Goal: Task Accomplishment & Management: Manage account settings

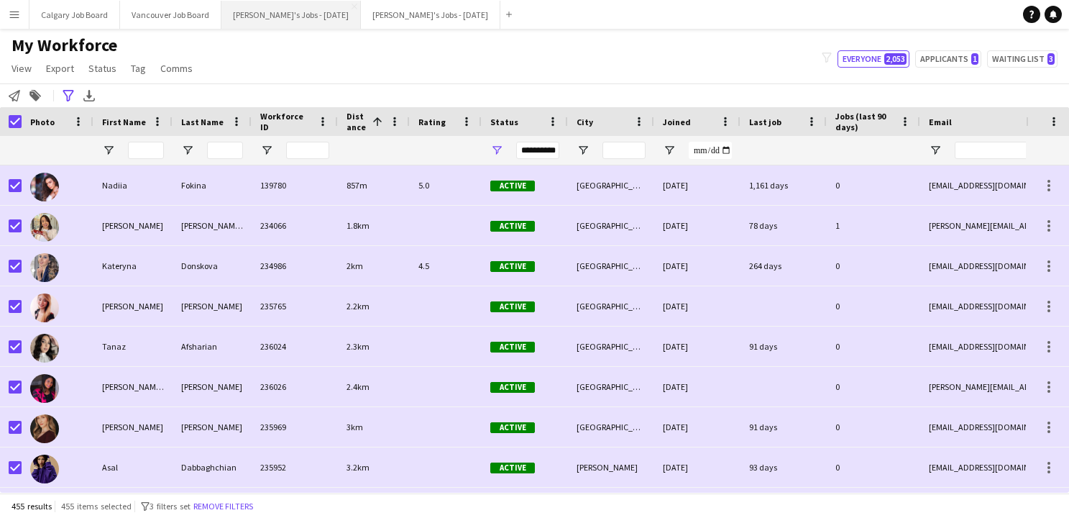
click at [287, 14] on button "[PERSON_NAME]'s Jobs - [DATE] Close" at bounding box center [290, 15] width 139 height 28
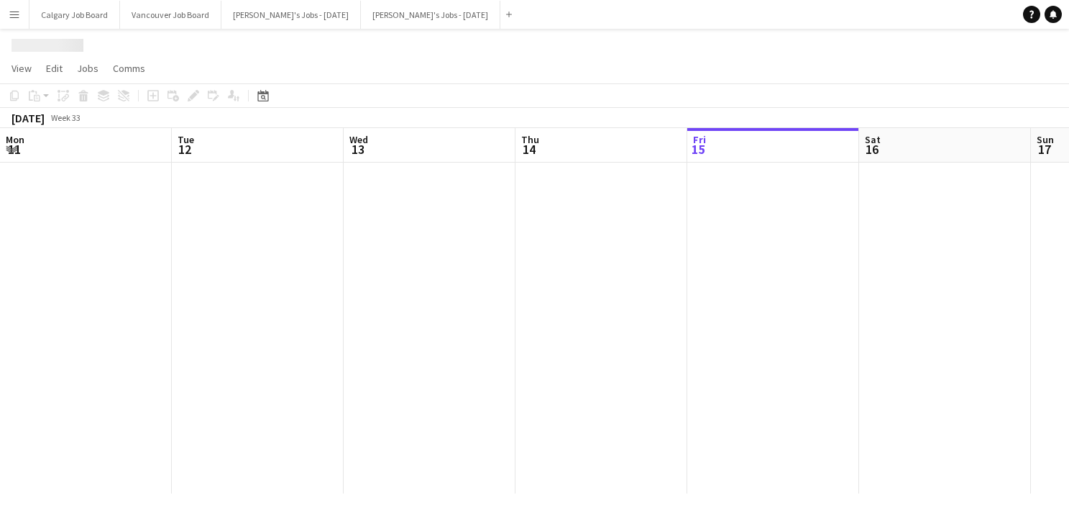
scroll to position [0, 444]
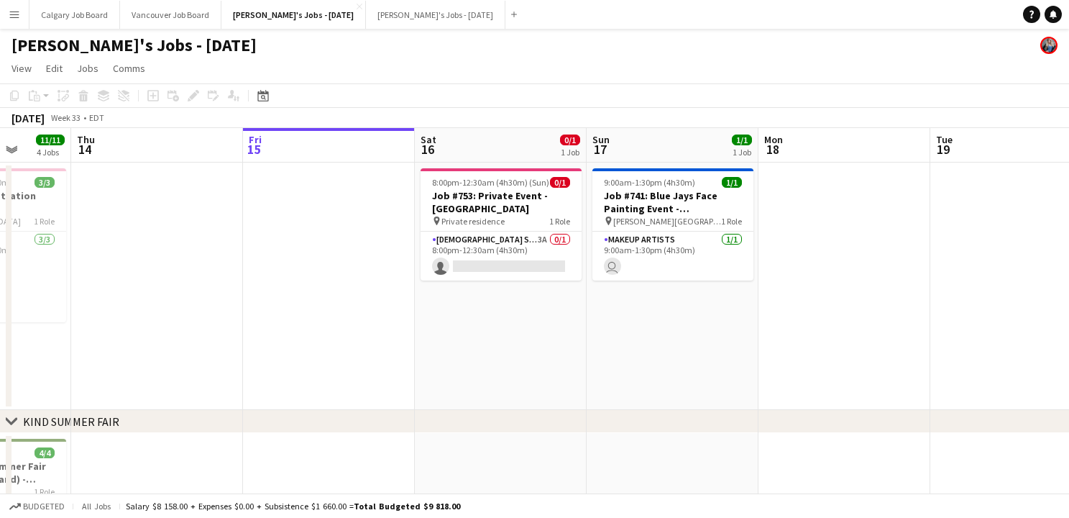
drag, startPoint x: 462, startPoint y: 249, endPoint x: 839, endPoint y: 145, distance: 391.6
click at [462, 249] on app-card-role "[DEMOGRAPHIC_DATA] Server 3A 0/1 8:00pm-12:30am (4h30m) single-neutral-actions" at bounding box center [501, 256] width 161 height 49
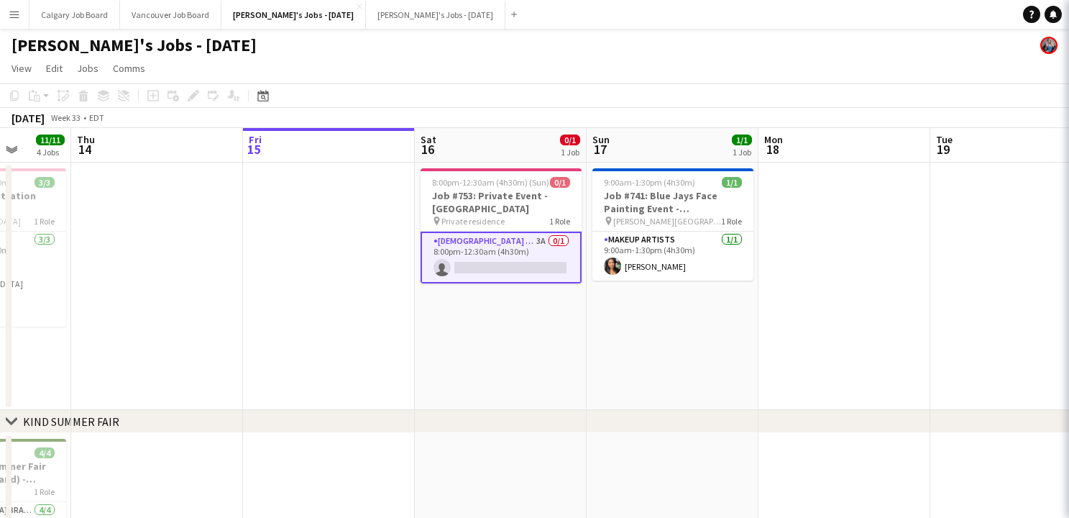
scroll to position [0, 444]
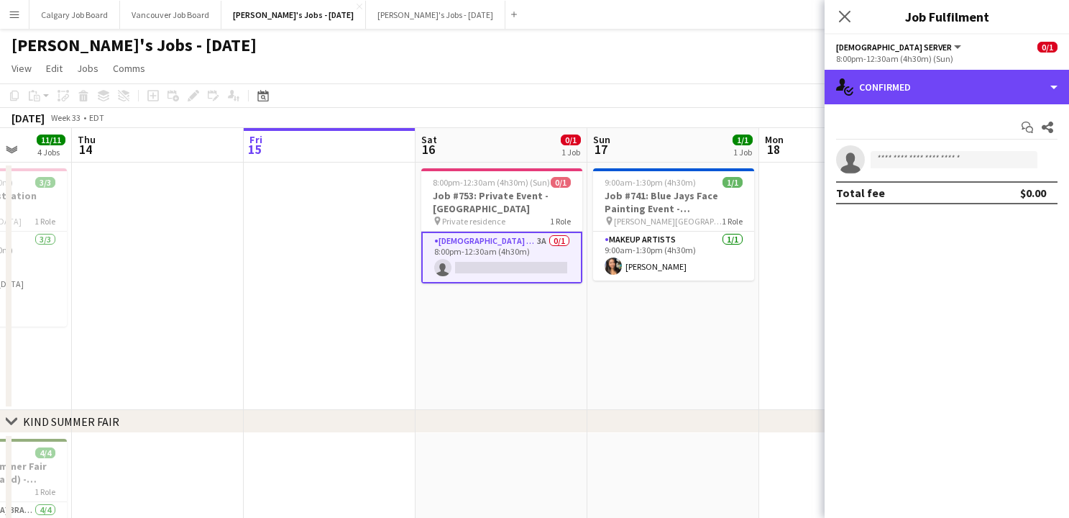
drag, startPoint x: 930, startPoint y: 95, endPoint x: 968, endPoint y: 164, distance: 78.5
click at [931, 95] on div "single-neutral-actions-check-2 Confirmed" at bounding box center [947, 87] width 244 height 35
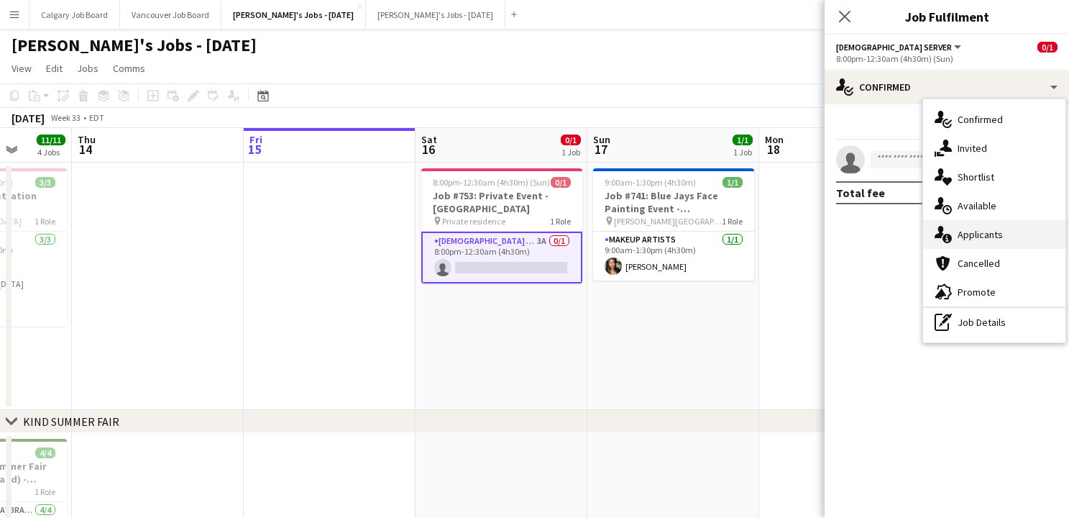
click at [986, 239] on div "single-neutral-actions-information Applicants" at bounding box center [994, 234] width 142 height 29
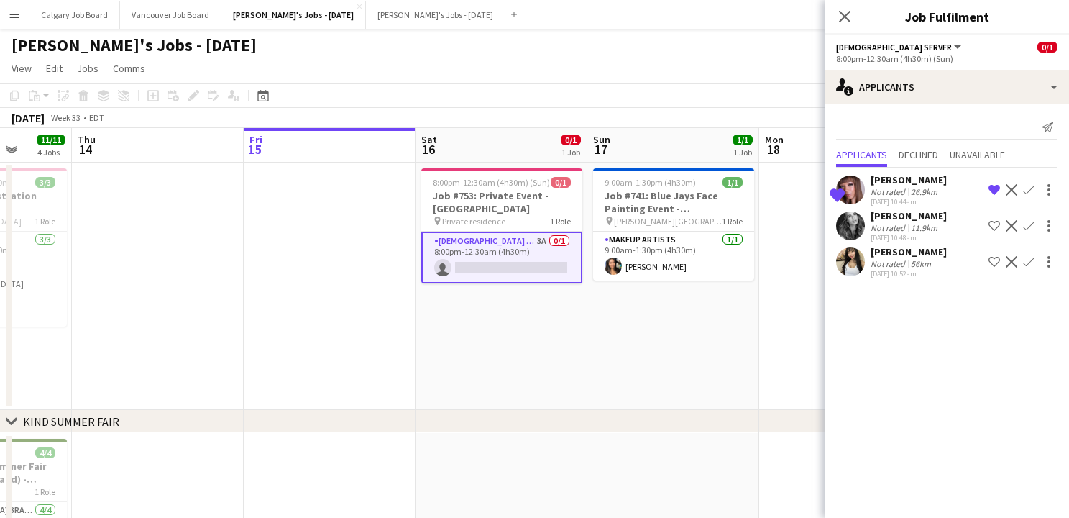
click at [920, 230] on div "11.9km" at bounding box center [924, 227] width 32 height 11
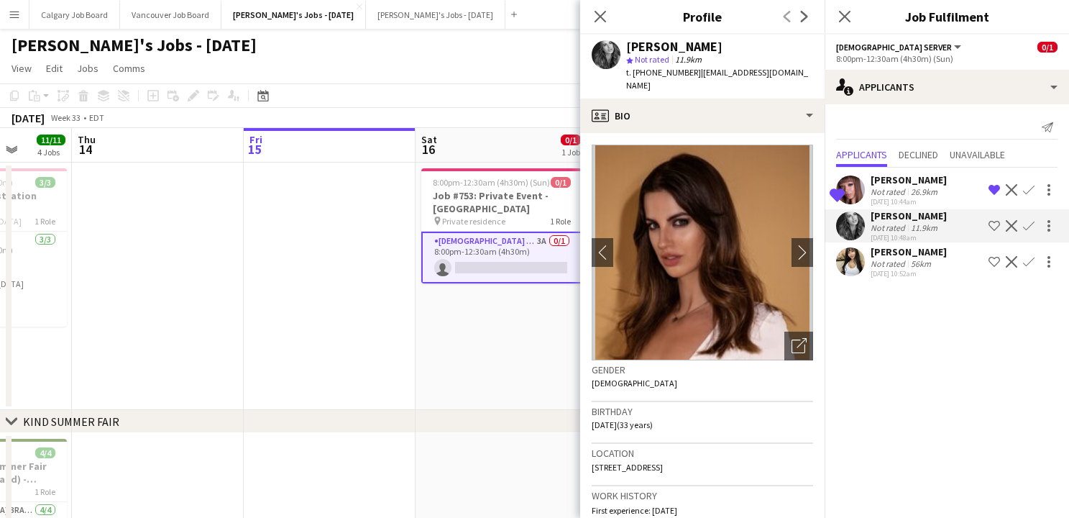
click at [928, 268] on div "56km" at bounding box center [921, 263] width 26 height 11
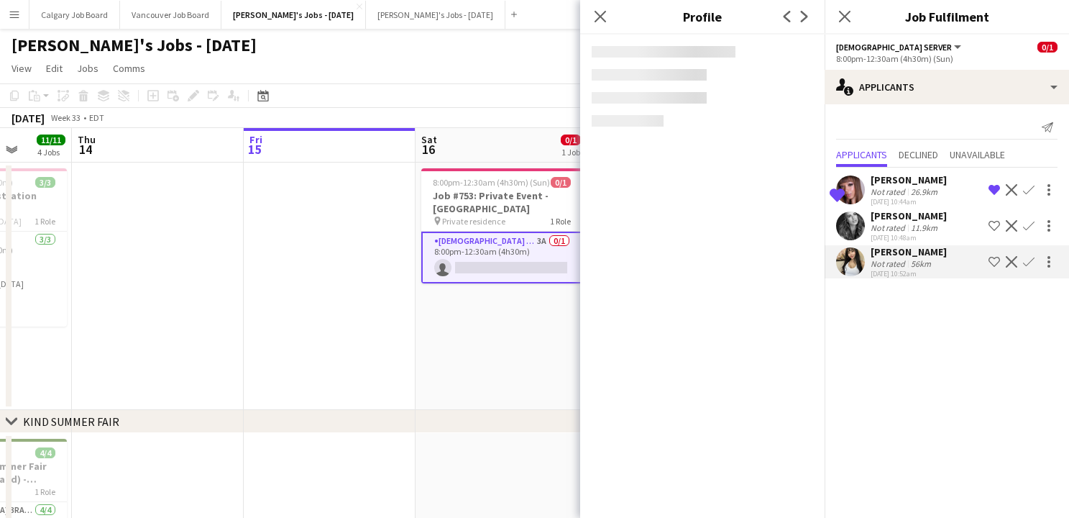
click at [930, 226] on div "11.9km" at bounding box center [924, 227] width 32 height 11
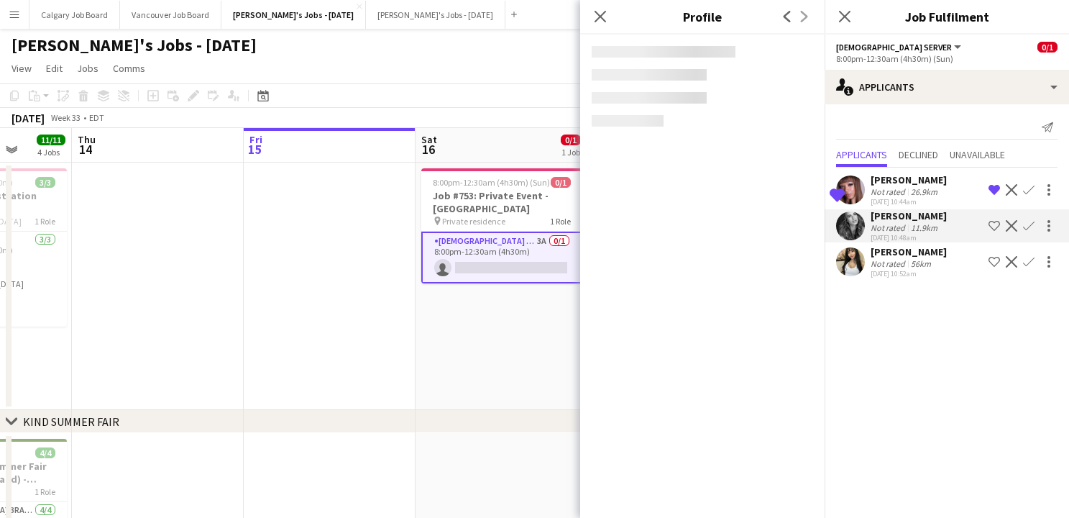
click at [989, 222] on app-icon "Shortlist crew" at bounding box center [995, 226] width 12 height 12
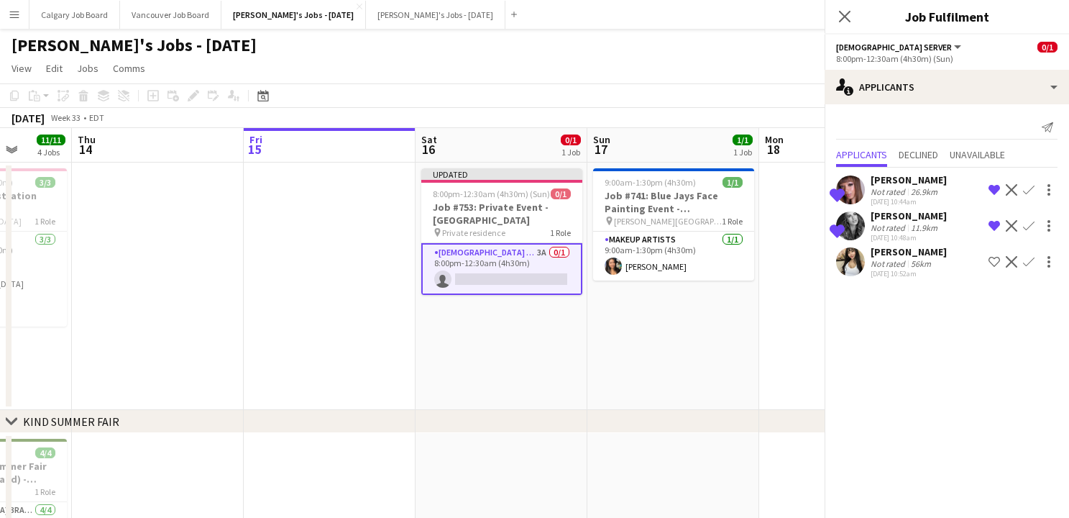
click at [994, 265] on app-icon "Shortlist crew" at bounding box center [995, 262] width 12 height 12
click at [777, 111] on div "[DATE] Week 33 • EDT Publish 1 job Revert 1 job" at bounding box center [534, 118] width 1069 height 20
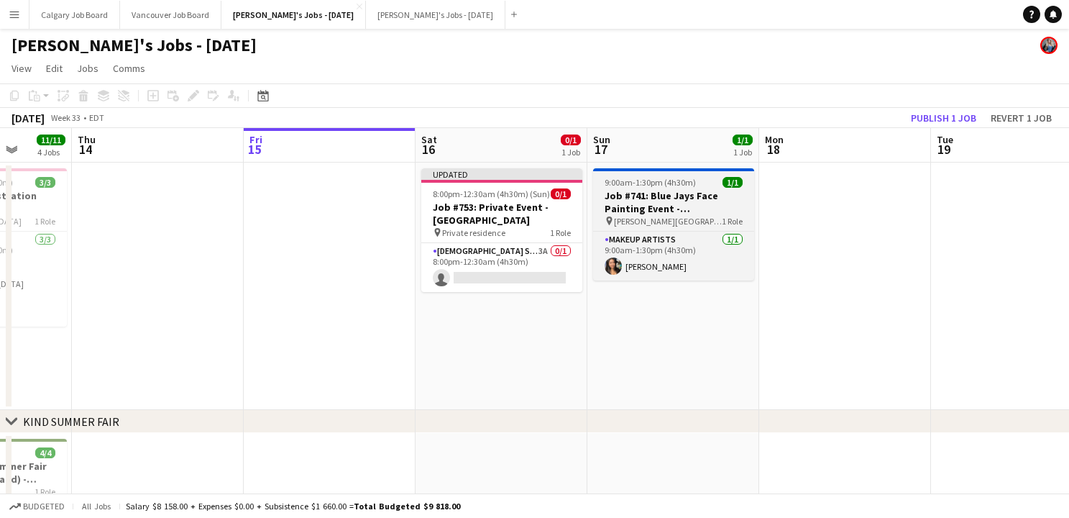
drag, startPoint x: 933, startPoint y: 110, endPoint x: 654, endPoint y: 189, distance: 290.0
click at [933, 110] on button "Publish 1 job" at bounding box center [943, 118] width 77 height 19
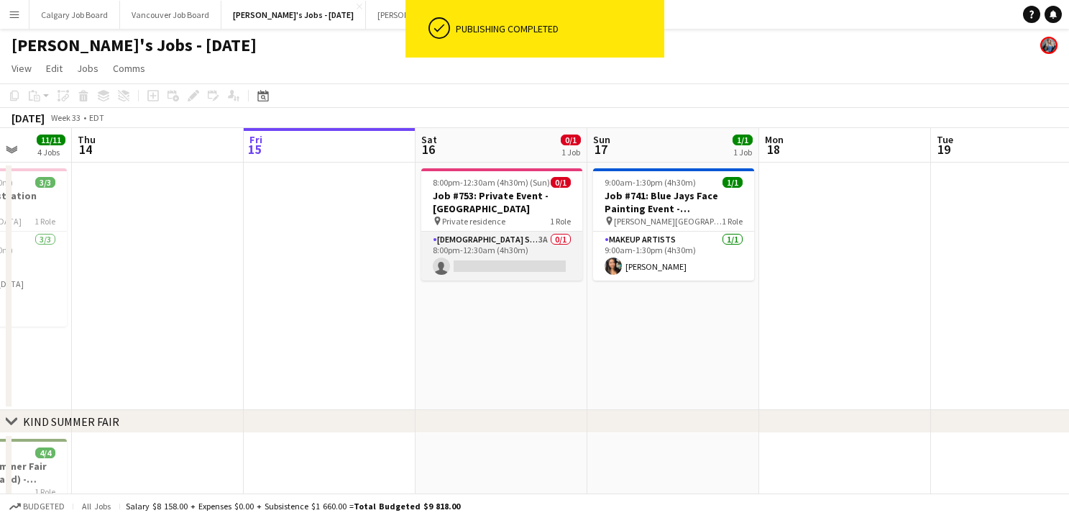
click at [519, 258] on app-card-role "[DEMOGRAPHIC_DATA] Server 3A 0/1 8:00pm-12:30am (4h30m) single-neutral-actions" at bounding box center [501, 256] width 161 height 49
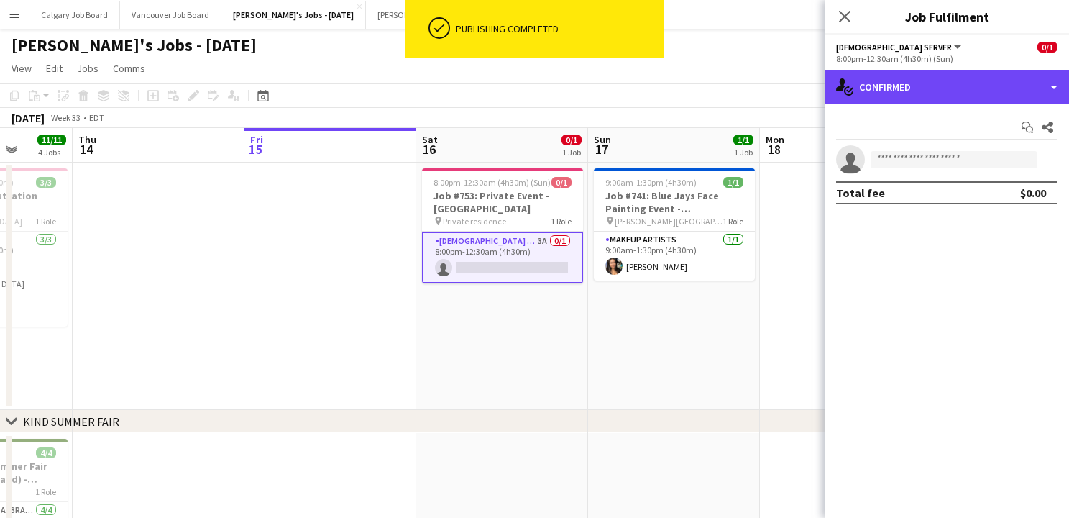
drag, startPoint x: 1017, startPoint y: 81, endPoint x: 1012, endPoint y: 142, distance: 62.0
click at [1017, 82] on div "single-neutral-actions-check-2 Confirmed" at bounding box center [947, 87] width 244 height 35
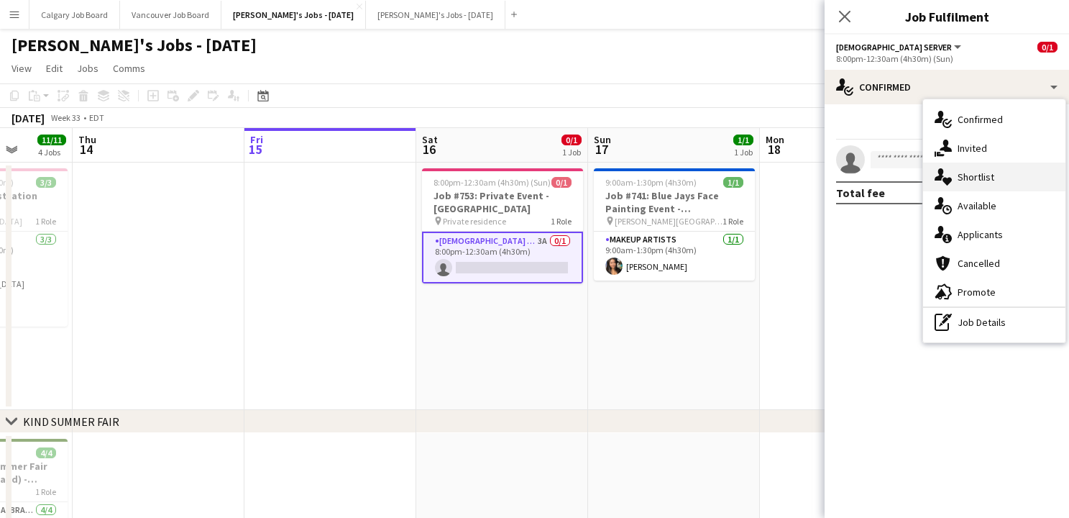
click at [1012, 180] on div "single-neutral-actions-heart Shortlist" at bounding box center [994, 176] width 142 height 29
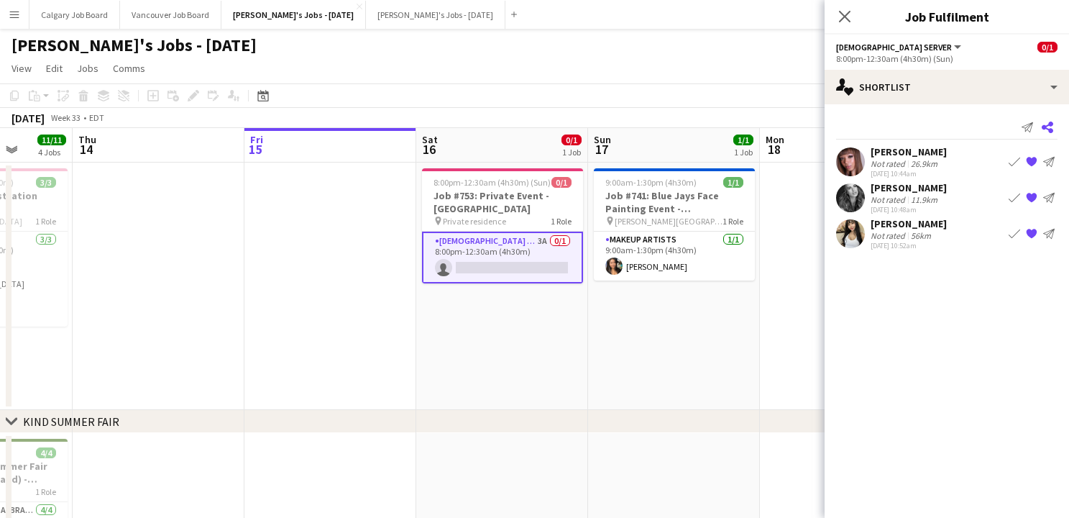
click at [1046, 127] on icon at bounding box center [1048, 128] width 12 height 12
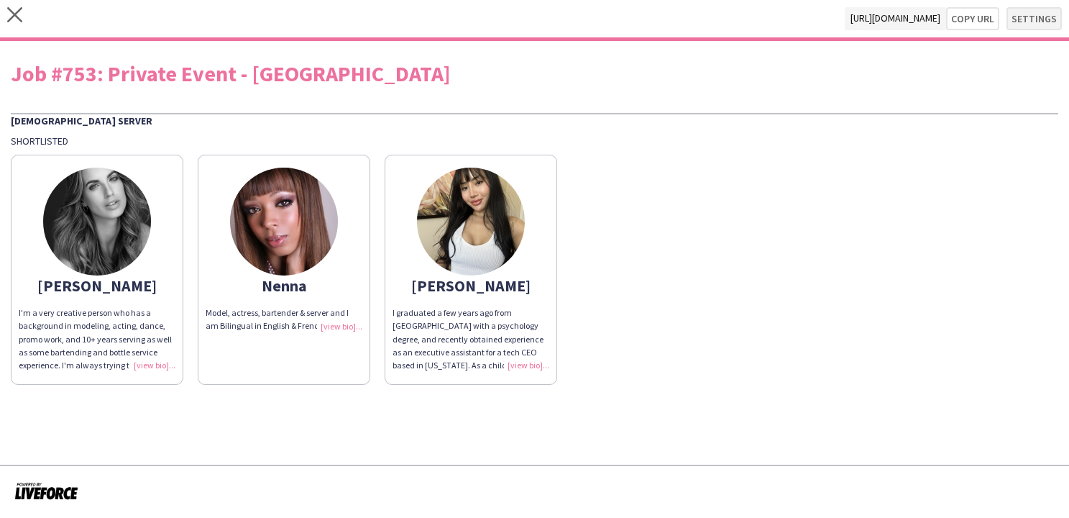
click at [1025, 19] on button "Settings" at bounding box center [1034, 18] width 55 height 23
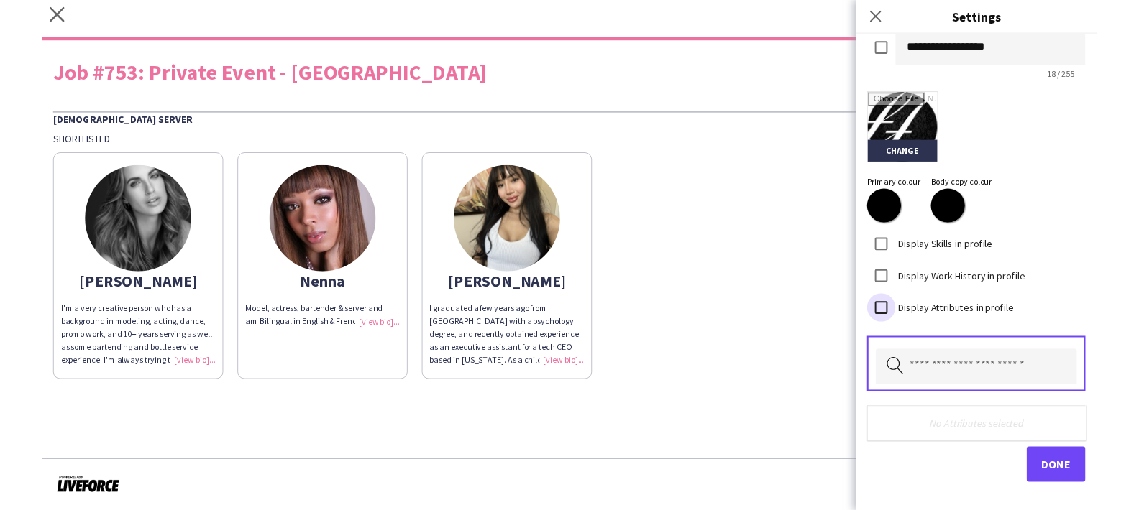
scroll to position [443, 0]
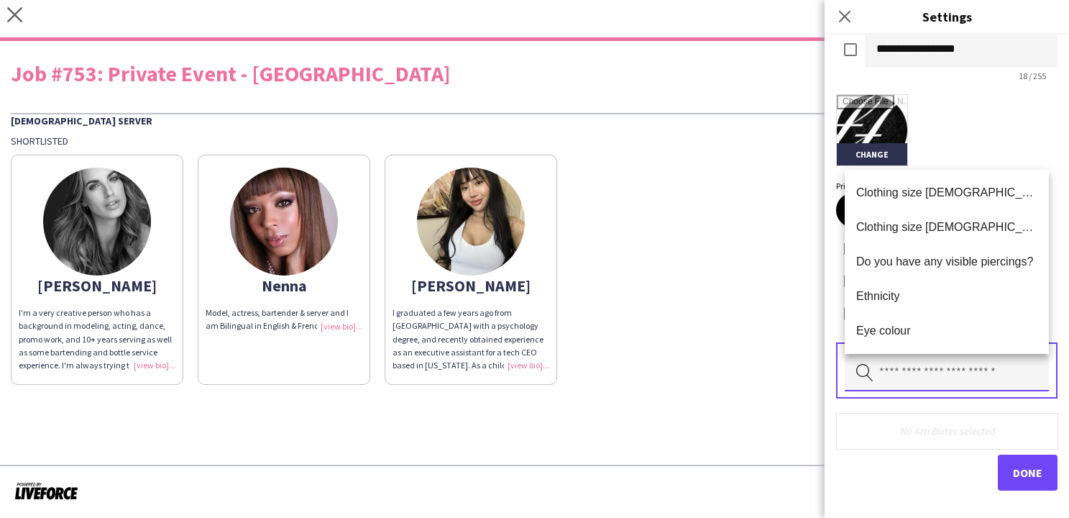
click at [894, 367] on input "text" at bounding box center [947, 373] width 204 height 36
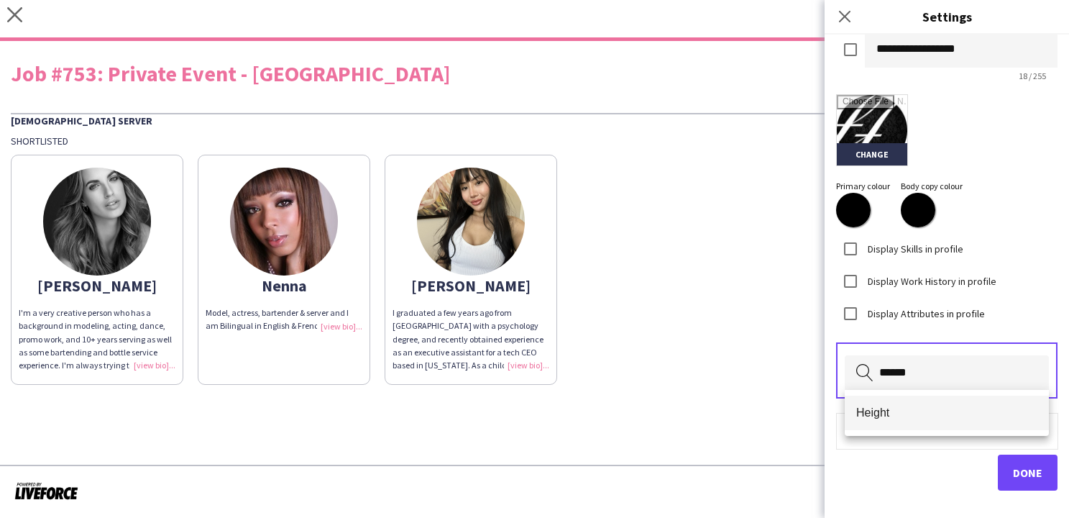
type input "******"
click at [866, 409] on span "Height" at bounding box center [946, 413] width 181 height 14
type input "******"
click at [955, 425] on mat-option "Weight" at bounding box center [947, 412] width 204 height 35
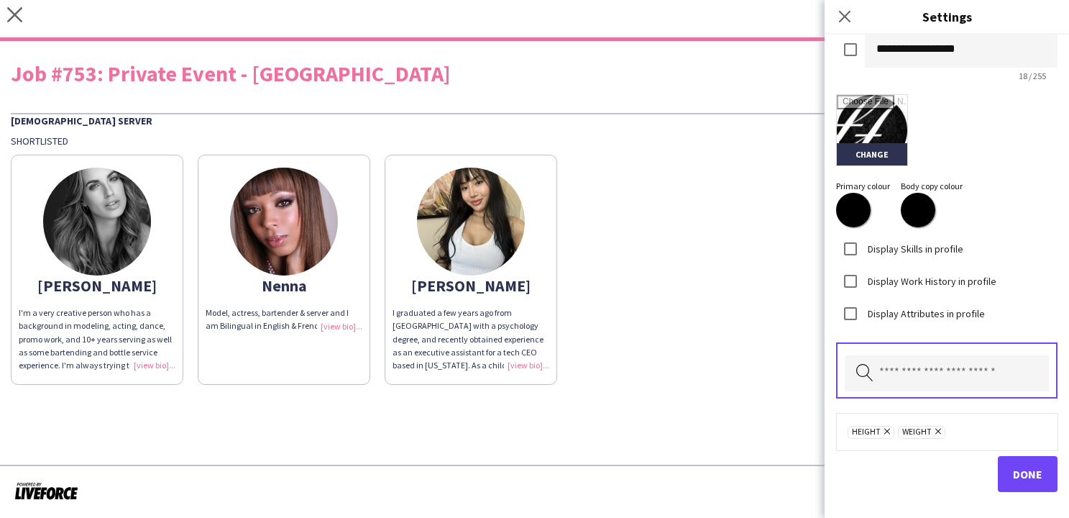
click at [1009, 469] on button "Done" at bounding box center [1028, 474] width 60 height 36
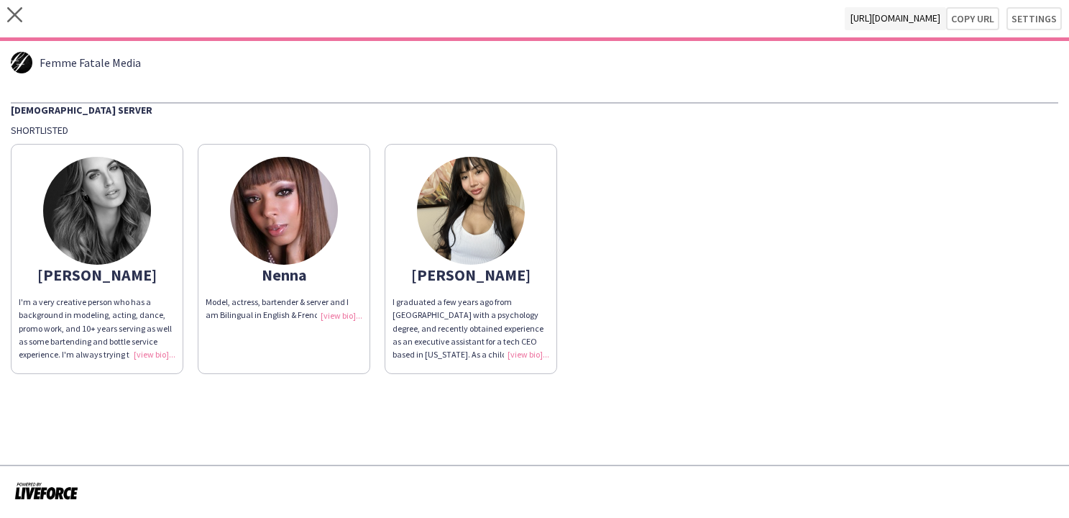
click at [725, 360] on div "[PERSON_NAME]'m a very creative person who has a background in modeling, acting…" at bounding box center [535, 255] width 1048 height 237
drag, startPoint x: 971, startPoint y: 14, endPoint x: 700, endPoint y: 4, distance: 270.5
click at [971, 14] on button "Copy url" at bounding box center [972, 18] width 53 height 23
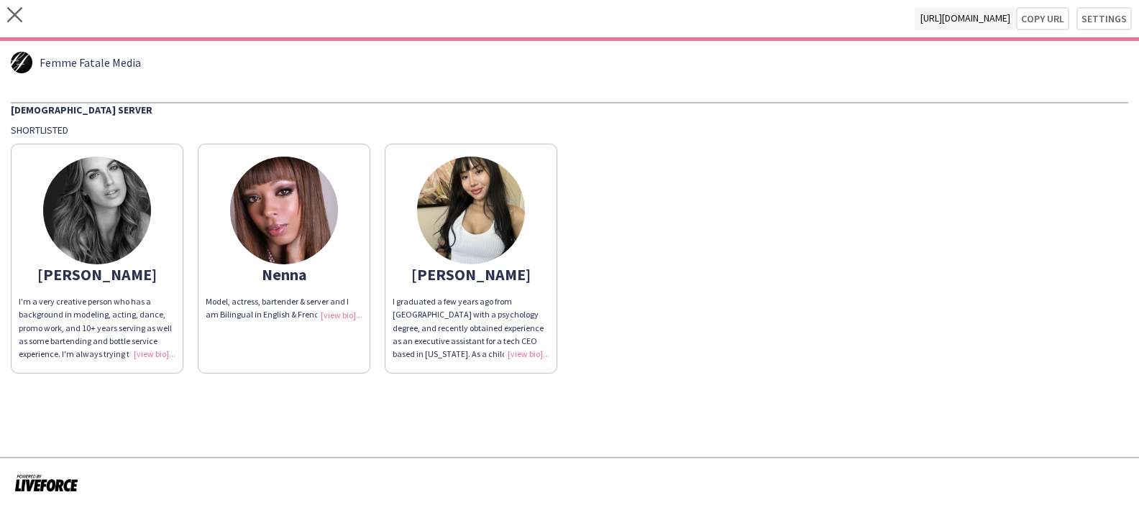
click at [17, 6] on div "close [URL][DOMAIN_NAME] Copy url Settings" at bounding box center [569, 20] width 1139 height 41
click at [17, 12] on icon "close" at bounding box center [14, 14] width 15 height 15
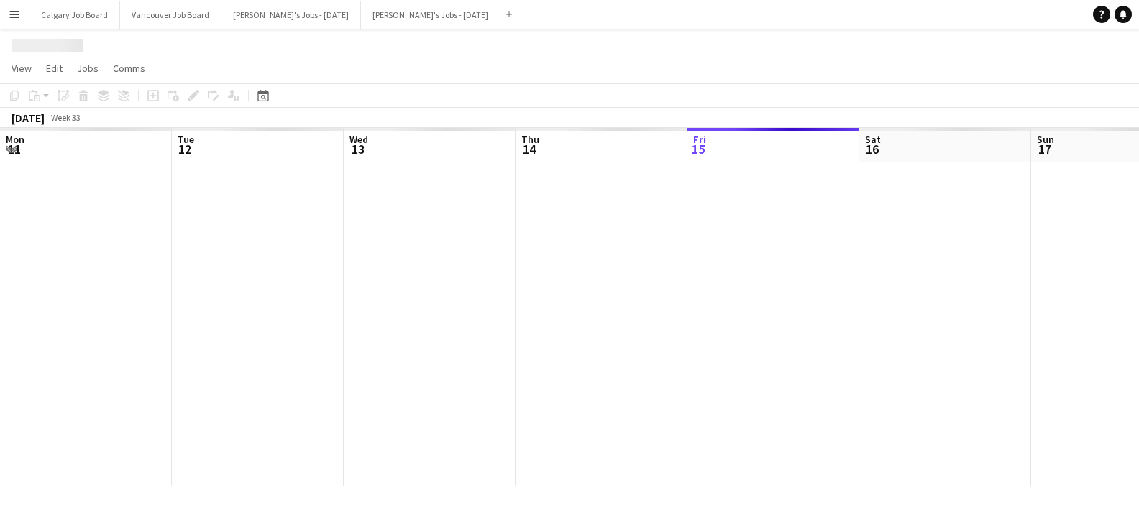
scroll to position [0, 443]
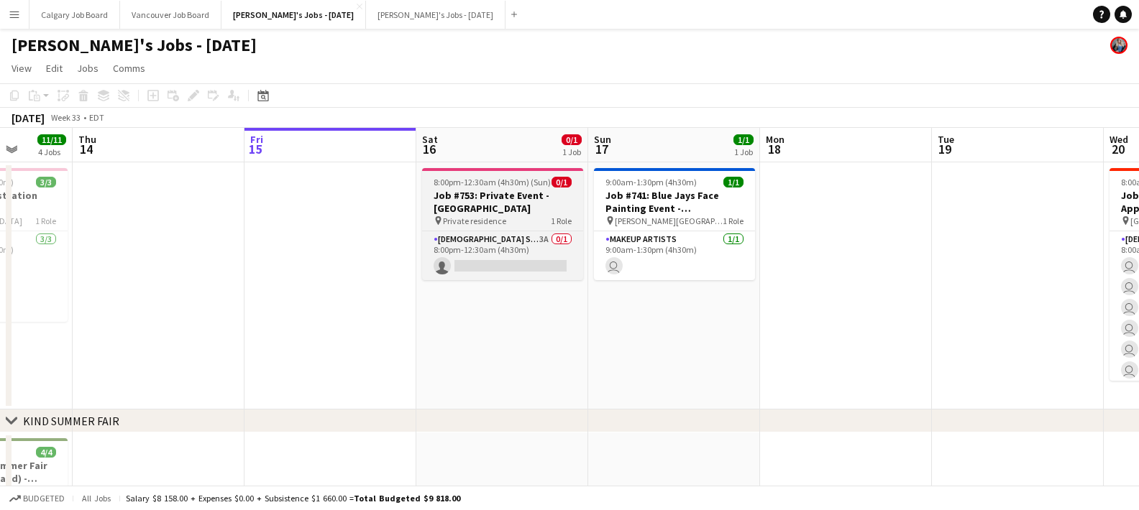
click at [490, 229] on app-job-card "8:00pm-12:30am (4h30m) (Sun) 0/1 Job #753: Private Event - [GEOGRAPHIC_DATA] pi…" at bounding box center [502, 224] width 161 height 112
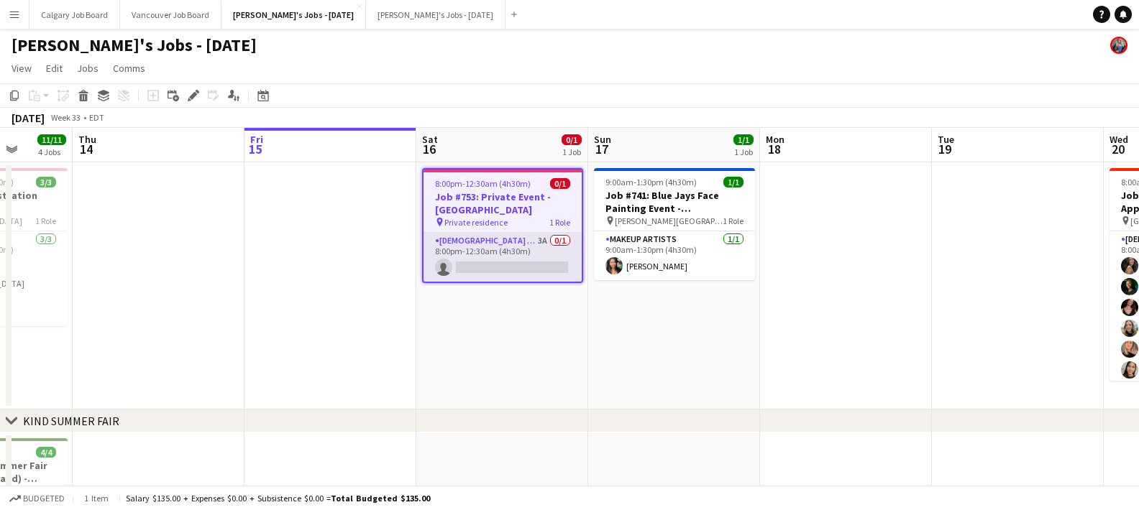
click at [506, 270] on app-card-role "[DEMOGRAPHIC_DATA] Server 3A 0/1 8:00pm-12:30am (4h30m) single-neutral-actions" at bounding box center [502, 257] width 158 height 49
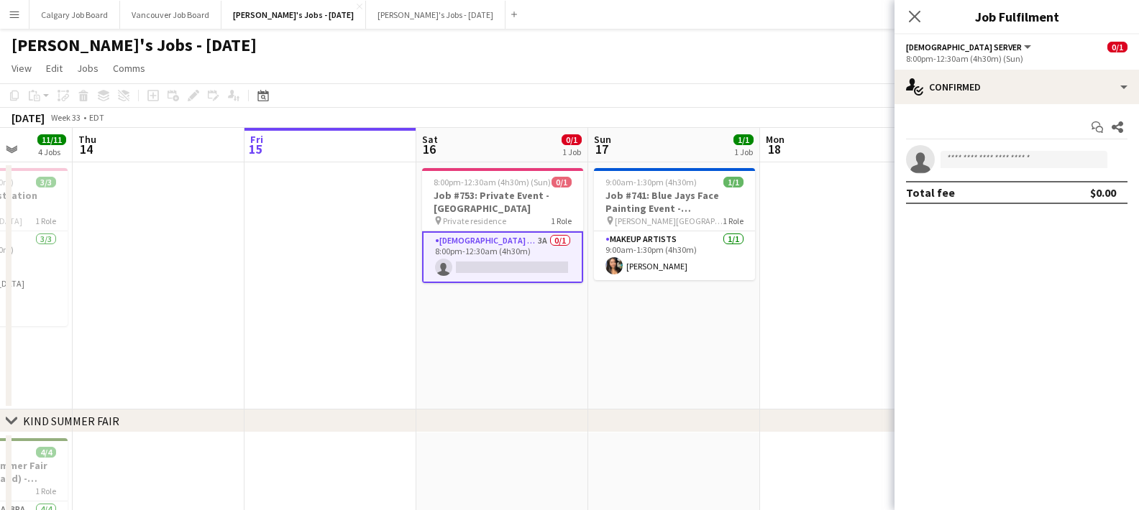
scroll to position [0, 444]
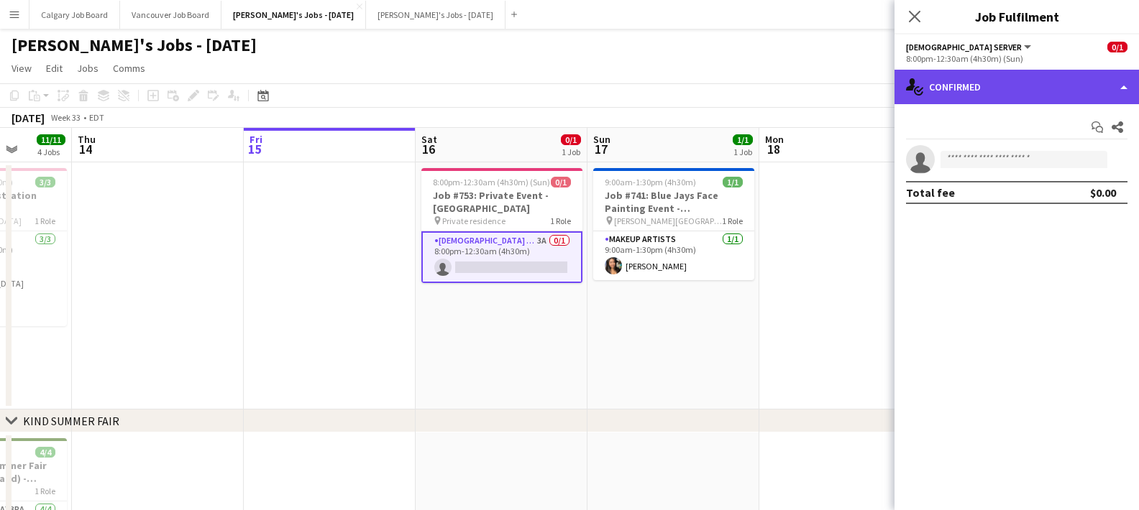
click at [1014, 88] on div "single-neutral-actions-check-2 Confirmed" at bounding box center [1016, 87] width 244 height 35
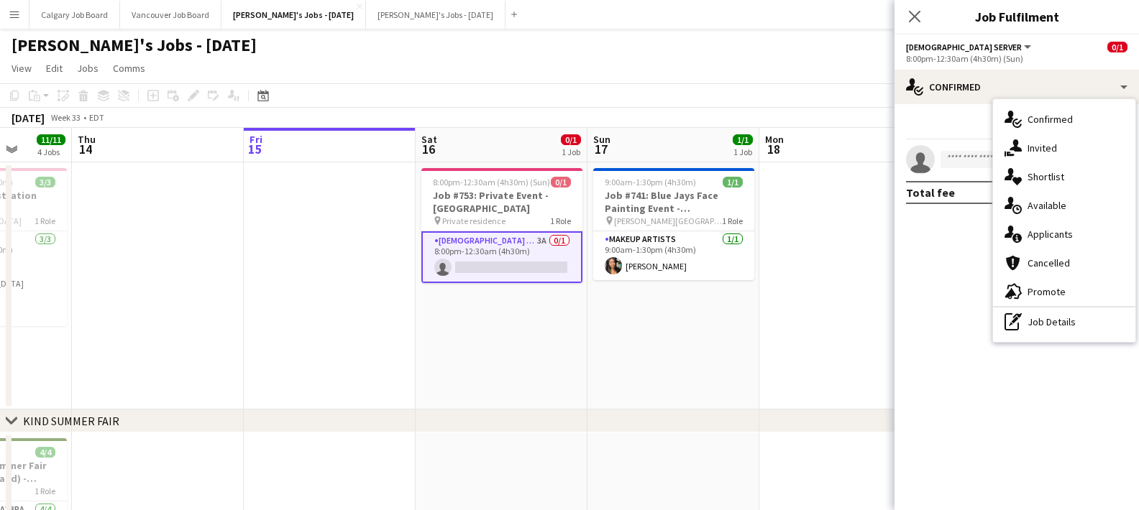
click at [1027, 173] on div "single-neutral-actions-heart Shortlist" at bounding box center [1064, 176] width 142 height 29
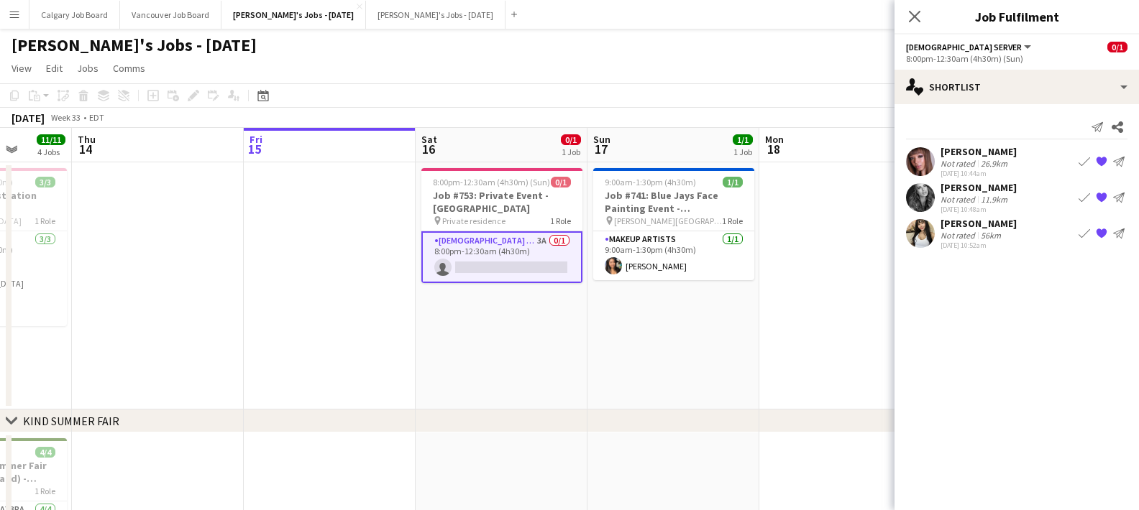
click at [961, 194] on div "Not rated" at bounding box center [958, 199] width 37 height 11
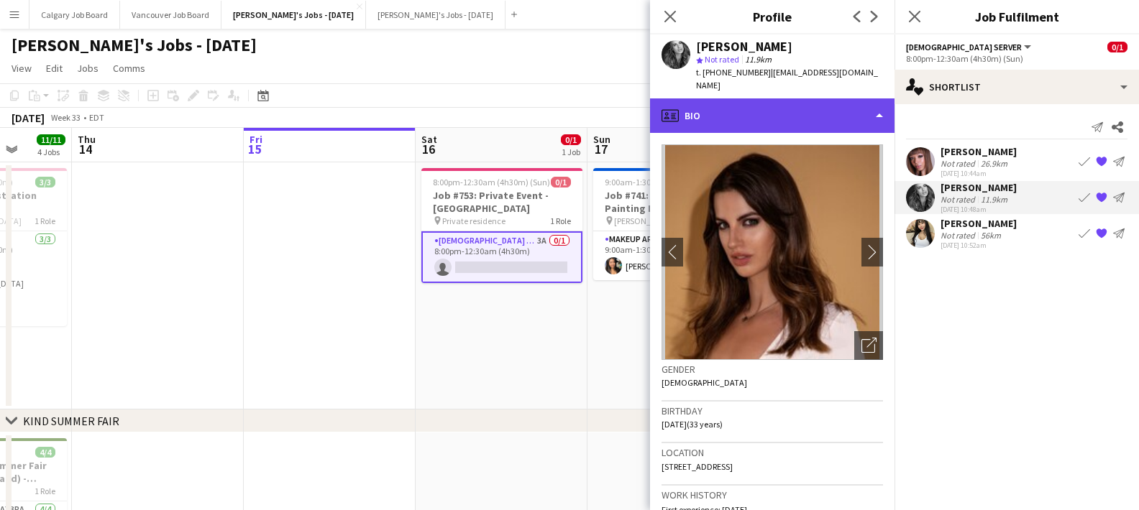
click at [770, 99] on div "profile Bio" at bounding box center [772, 116] width 244 height 35
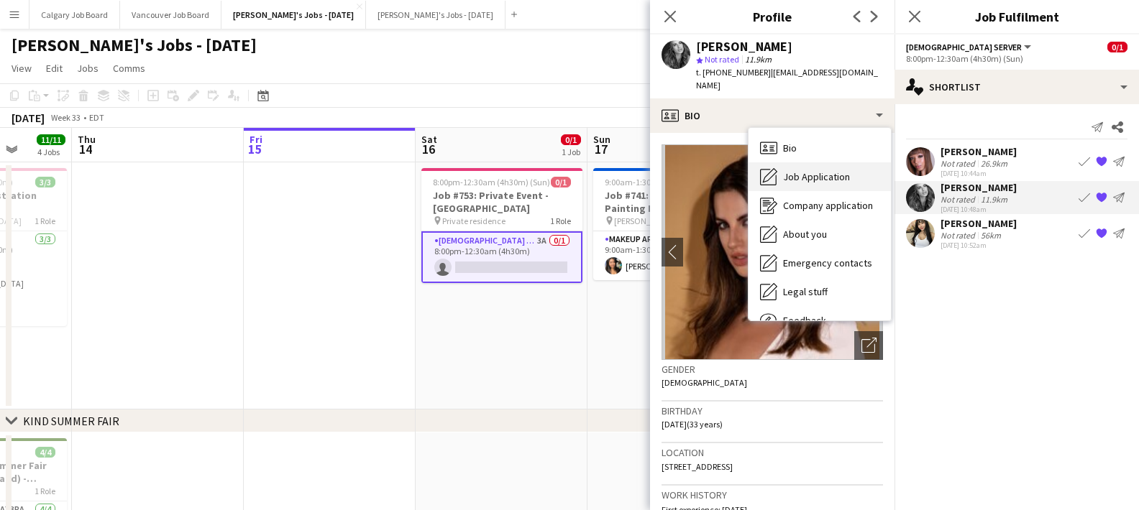
click at [798, 170] on span "Job Application" at bounding box center [816, 176] width 67 height 13
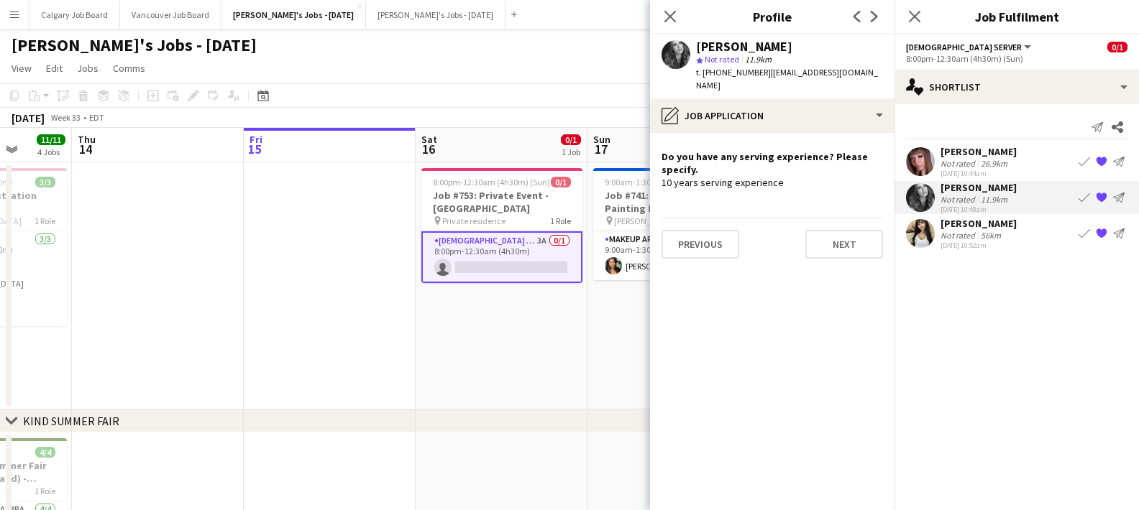
drag, startPoint x: 609, startPoint y: 86, endPoint x: 546, endPoint y: 154, distance: 92.1
click at [609, 86] on app-toolbar "Copy Paste Paste Command V Paste with crew Command Shift V Paste linked Job [GE…" at bounding box center [569, 95] width 1139 height 24
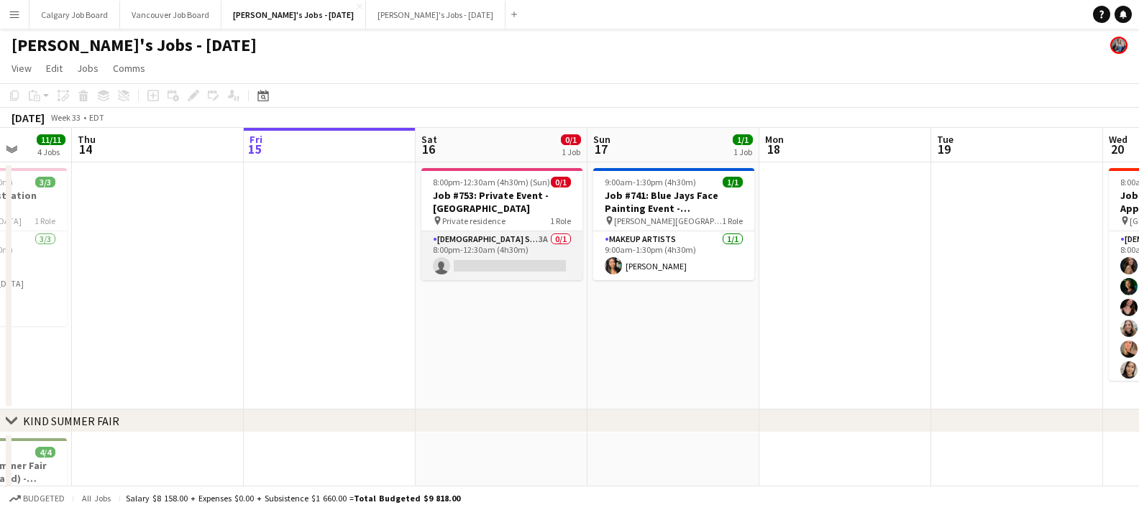
drag, startPoint x: 480, startPoint y: 262, endPoint x: 528, endPoint y: 244, distance: 52.1
click at [480, 262] on app-card-role "[DEMOGRAPHIC_DATA] Server 3A 0/1 8:00pm-12:30am (4h30m) single-neutral-actions" at bounding box center [501, 256] width 161 height 49
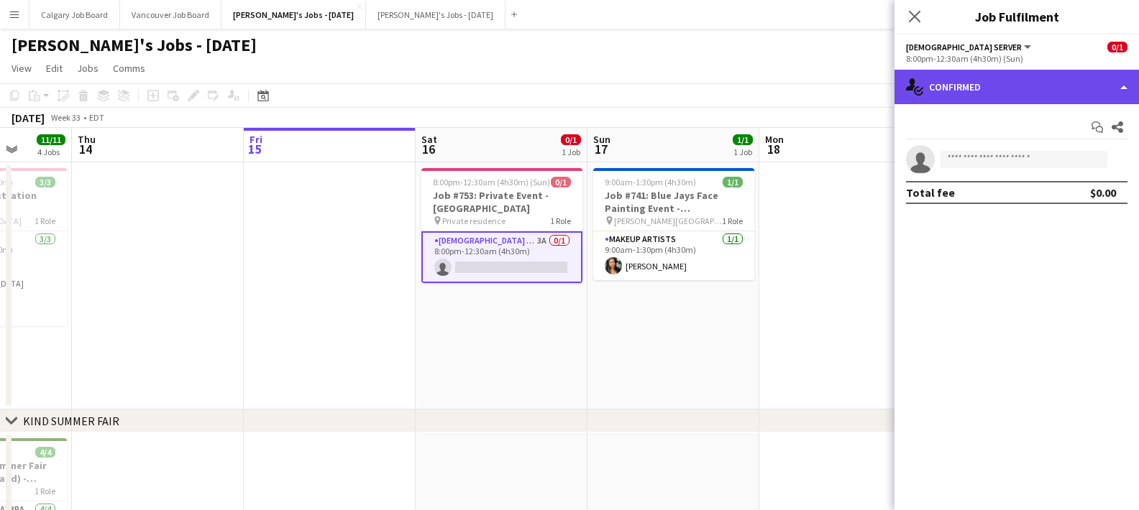
click at [966, 85] on div "single-neutral-actions-check-2 Confirmed" at bounding box center [1016, 87] width 244 height 35
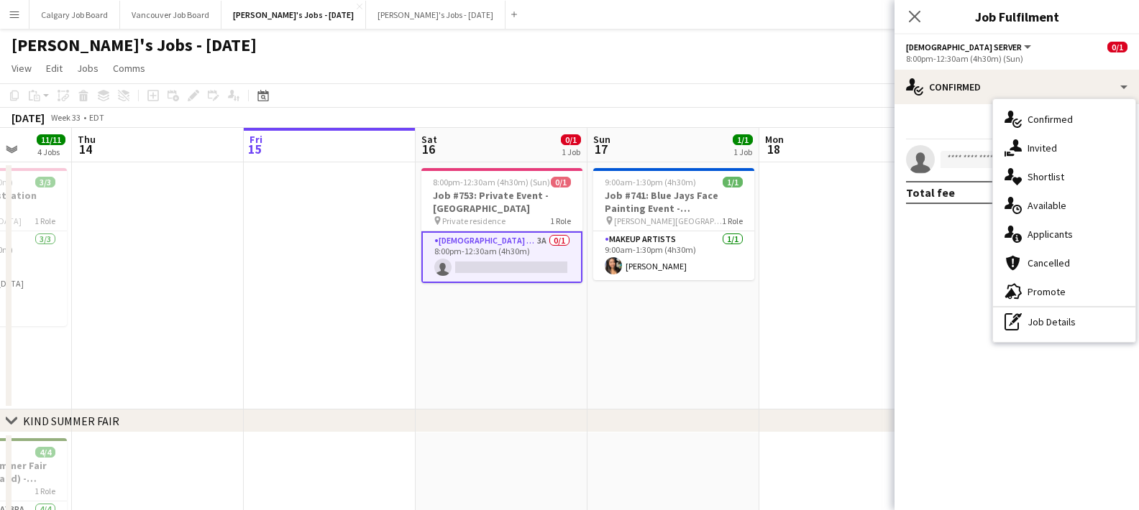
drag, startPoint x: 765, startPoint y: 96, endPoint x: 732, endPoint y: 142, distance: 57.3
click at [764, 98] on app-toolbar "Copy Paste Paste Command V Paste with crew Command Shift V Paste linked Job [GE…" at bounding box center [569, 95] width 1139 height 24
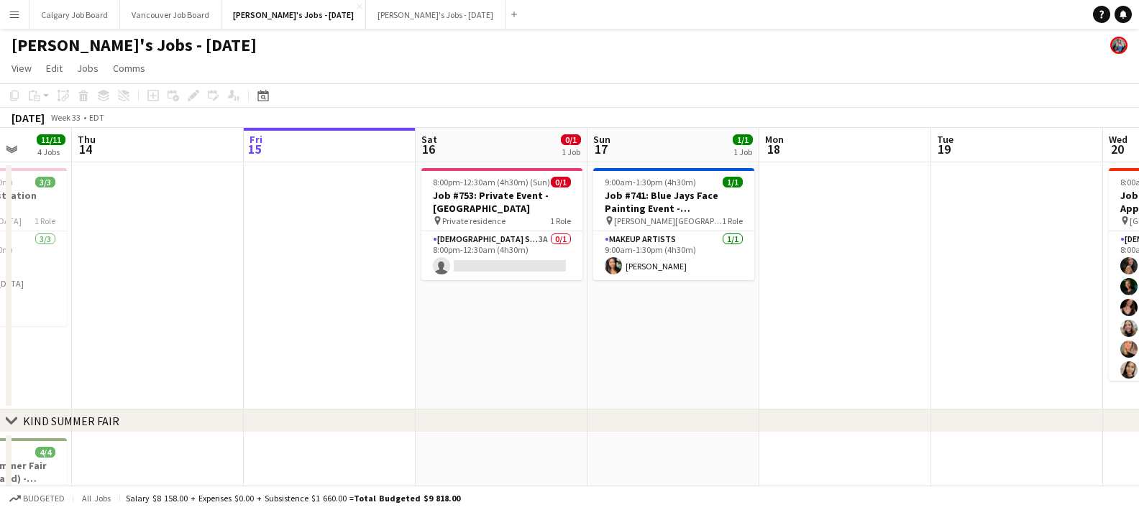
drag, startPoint x: 518, startPoint y: 247, endPoint x: 579, endPoint y: 227, distance: 64.1
click at [518, 247] on app-card-role "[DEMOGRAPHIC_DATA] Server 3A 0/1 8:00pm-12:30am (4h30m) single-neutral-actions" at bounding box center [501, 256] width 161 height 49
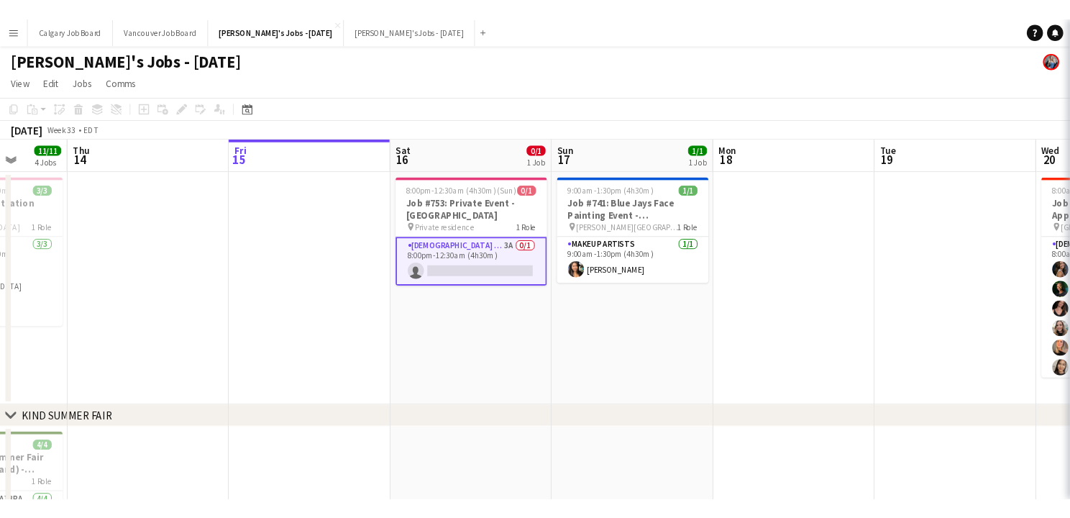
scroll to position [0, 443]
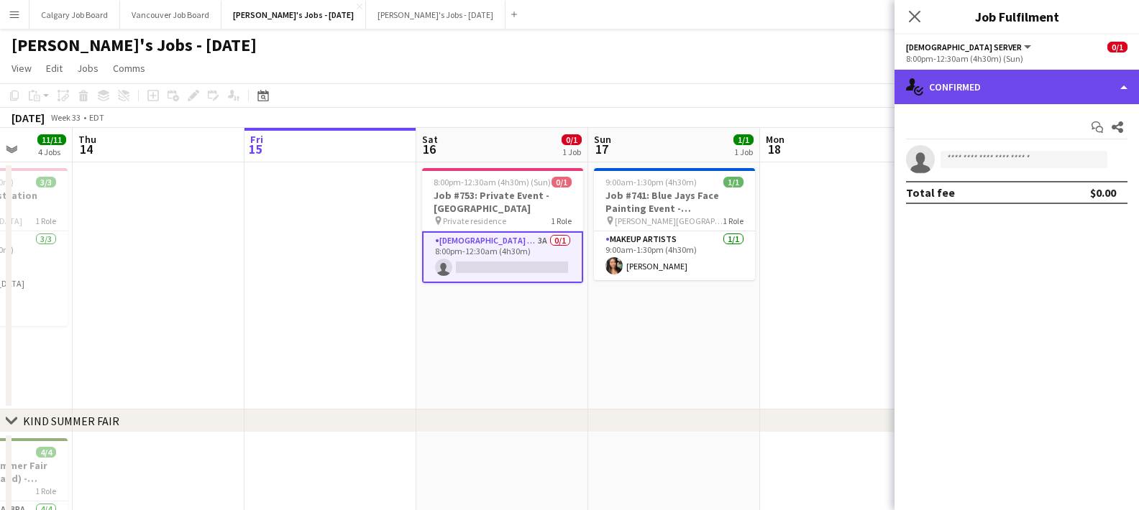
click at [1068, 78] on div "single-neutral-actions-check-2 Confirmed" at bounding box center [1016, 87] width 244 height 35
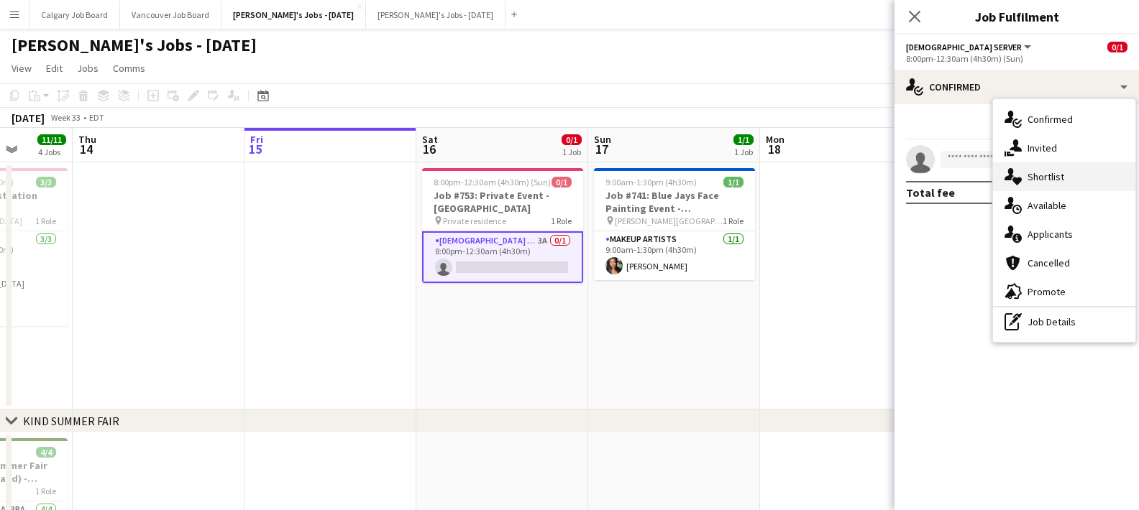
click at [1068, 172] on div "single-neutral-actions-heart Shortlist" at bounding box center [1064, 176] width 142 height 29
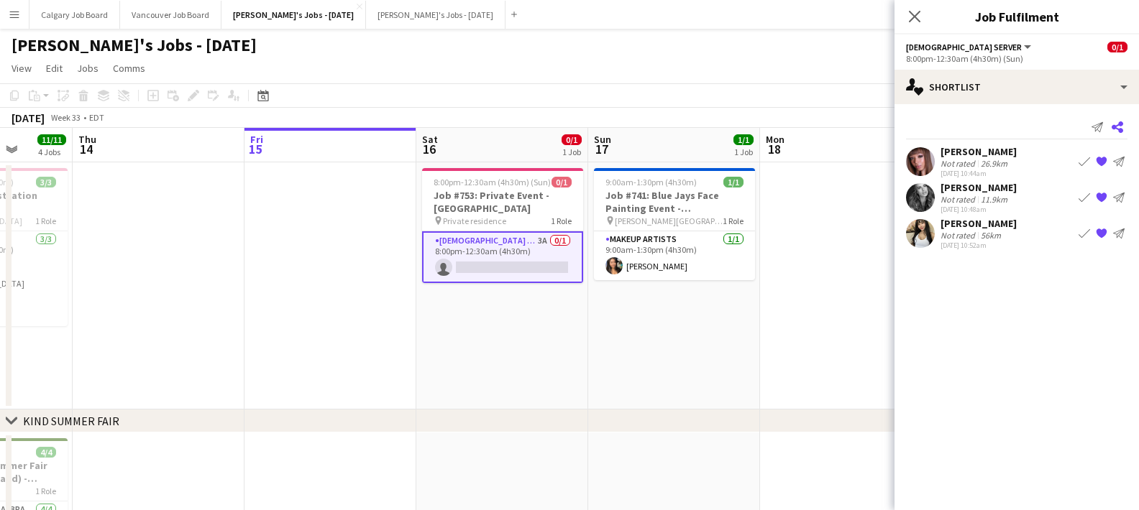
click at [1068, 127] on icon "Share" at bounding box center [1118, 128] width 12 height 12
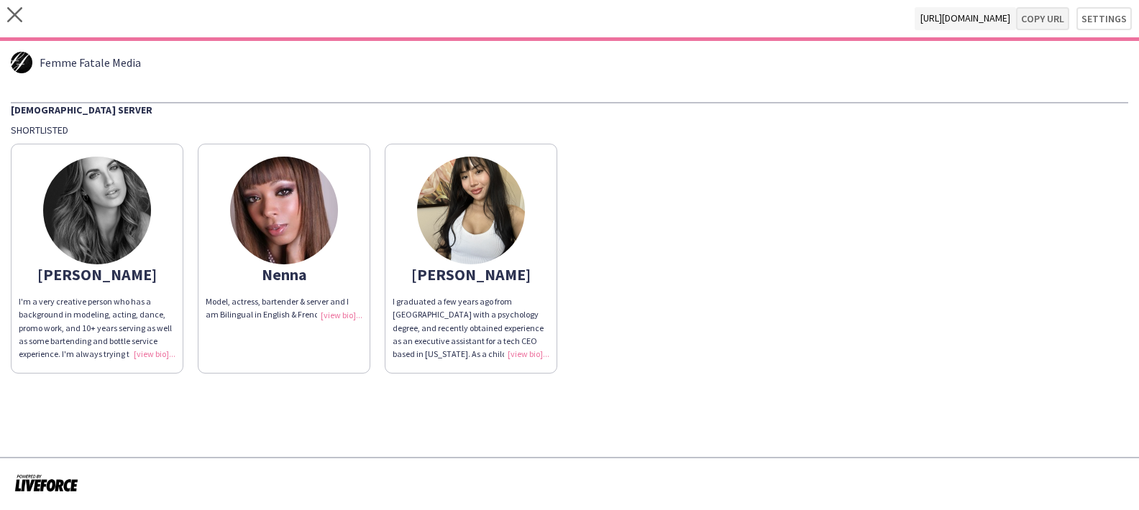
click at [1053, 13] on button "Copy url" at bounding box center [1042, 18] width 53 height 23
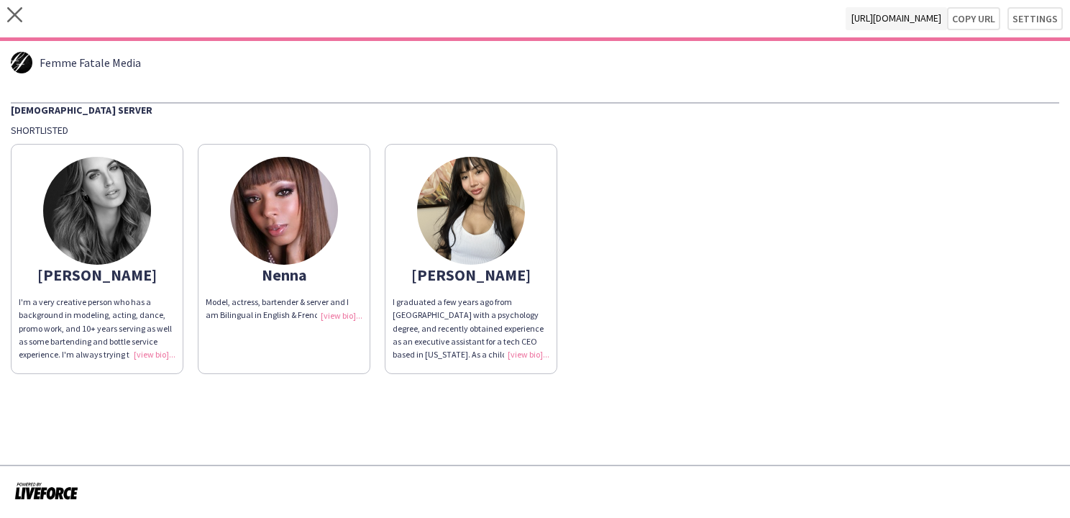
click at [155, 361] on app-share-pages-crew-card "[PERSON_NAME]'m a very creative person who has a background in modeling, acting…" at bounding box center [97, 259] width 173 height 230
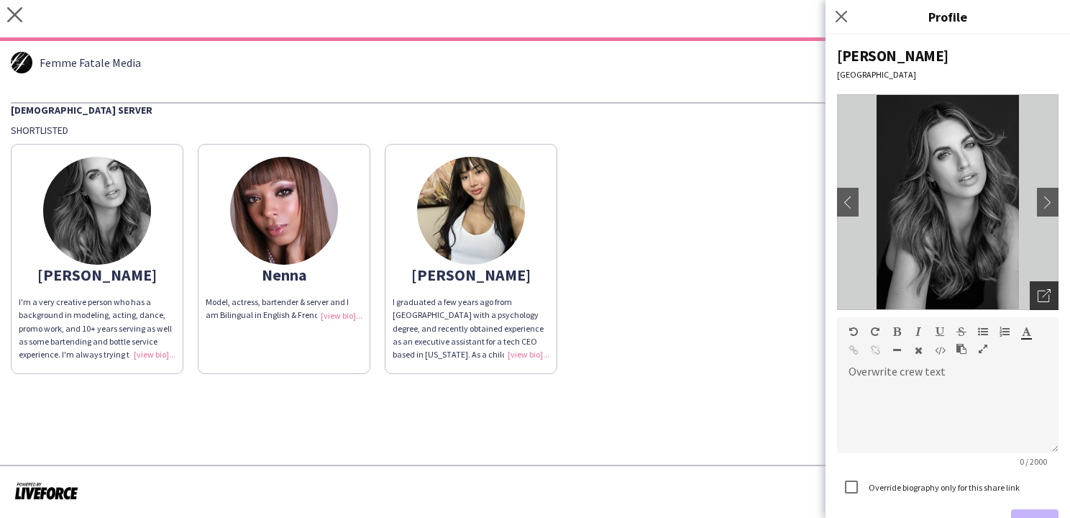
click at [1034, 297] on div "Open photos pop-in" at bounding box center [1044, 295] width 29 height 29
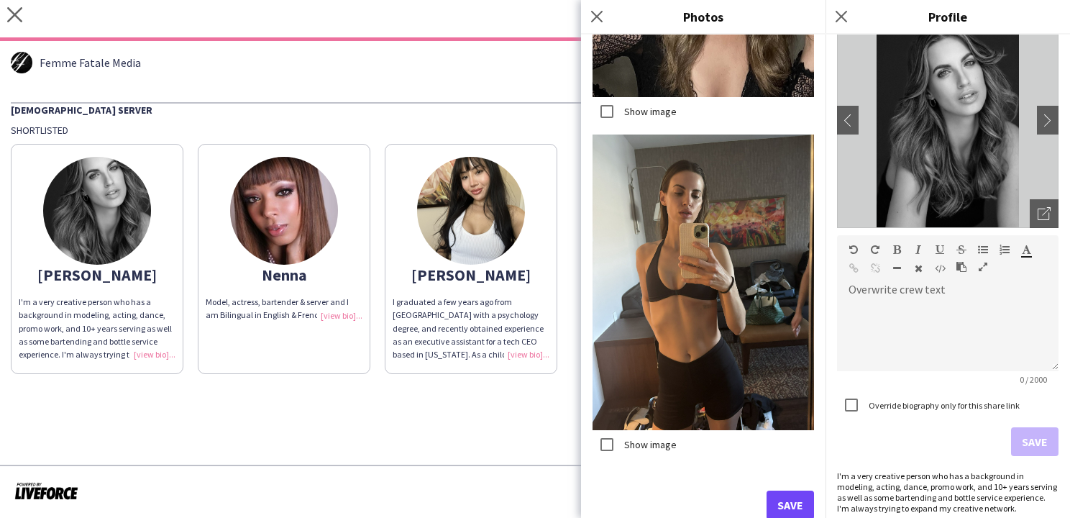
click at [789, 502] on button "Save" at bounding box center [789, 504] width 47 height 29
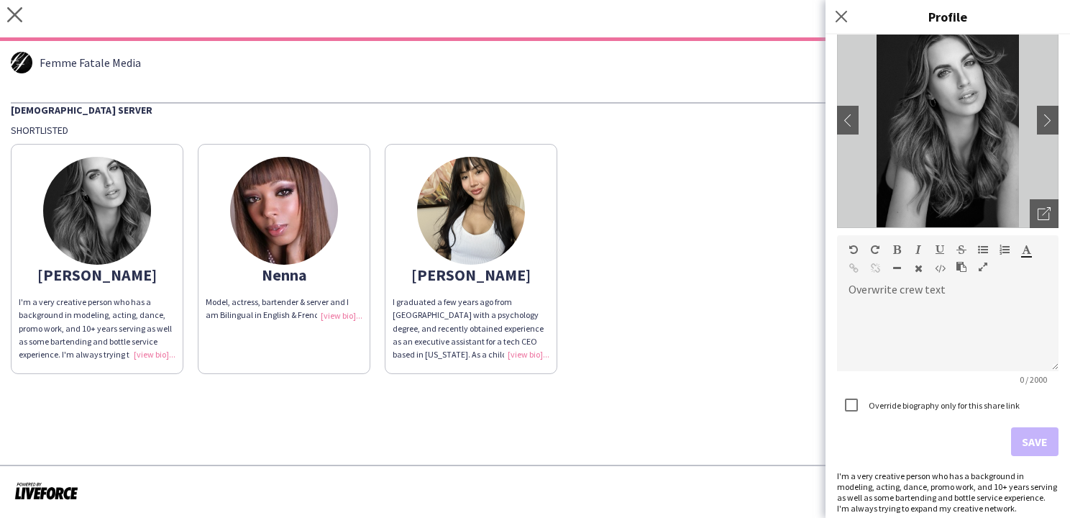
click at [677, 431] on app-share-pages "close [URL][DOMAIN_NAME] Copy url Settings Femme Fatale Media [DEMOGRAPHIC_DATA…" at bounding box center [535, 259] width 1070 height 518
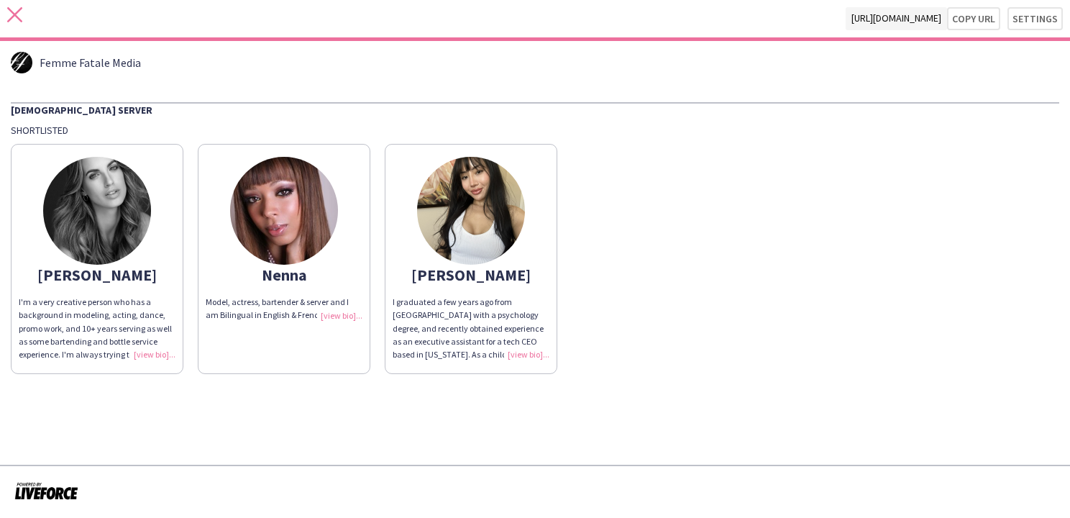
click at [19, 20] on icon at bounding box center [14, 14] width 15 height 15
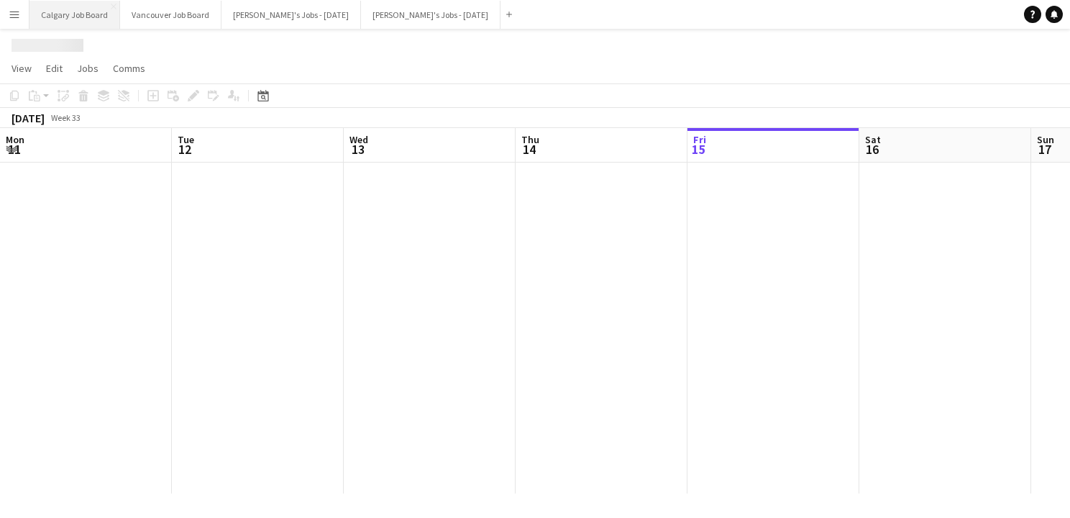
scroll to position [0, 443]
